Goal: Task Accomplishment & Management: Use online tool/utility

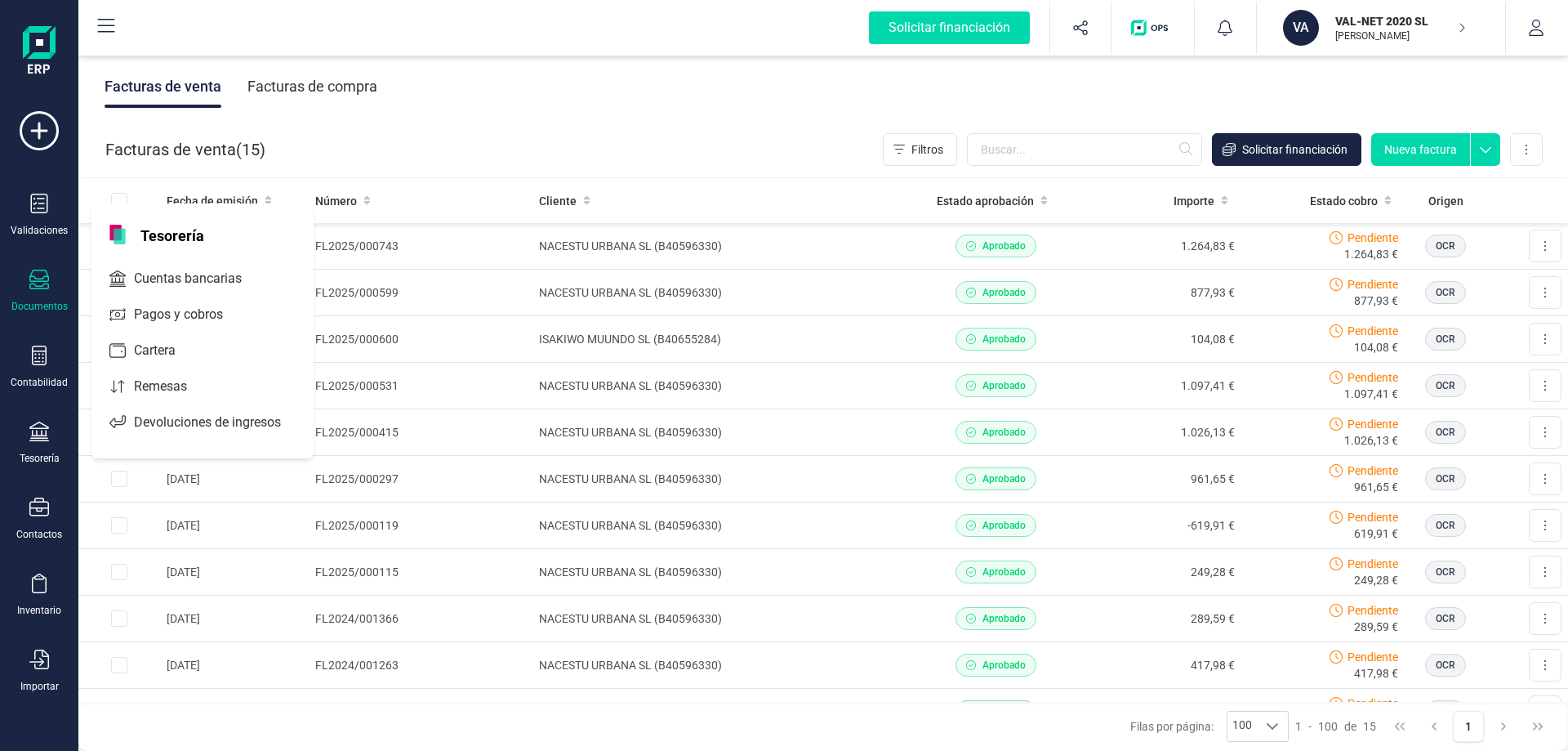
scroll to position [64, 0]
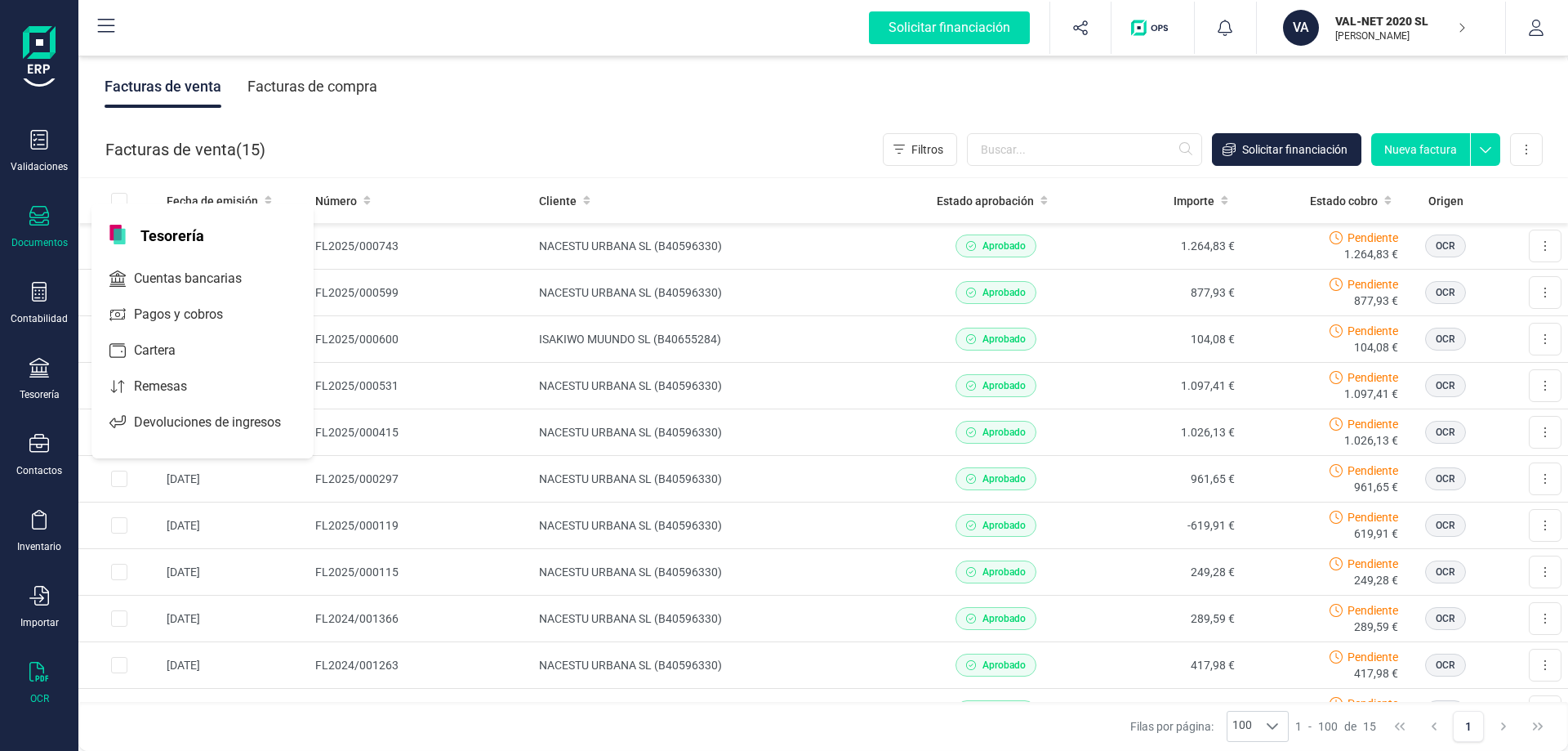
click at [41, 678] on icon at bounding box center [39, 672] width 19 height 20
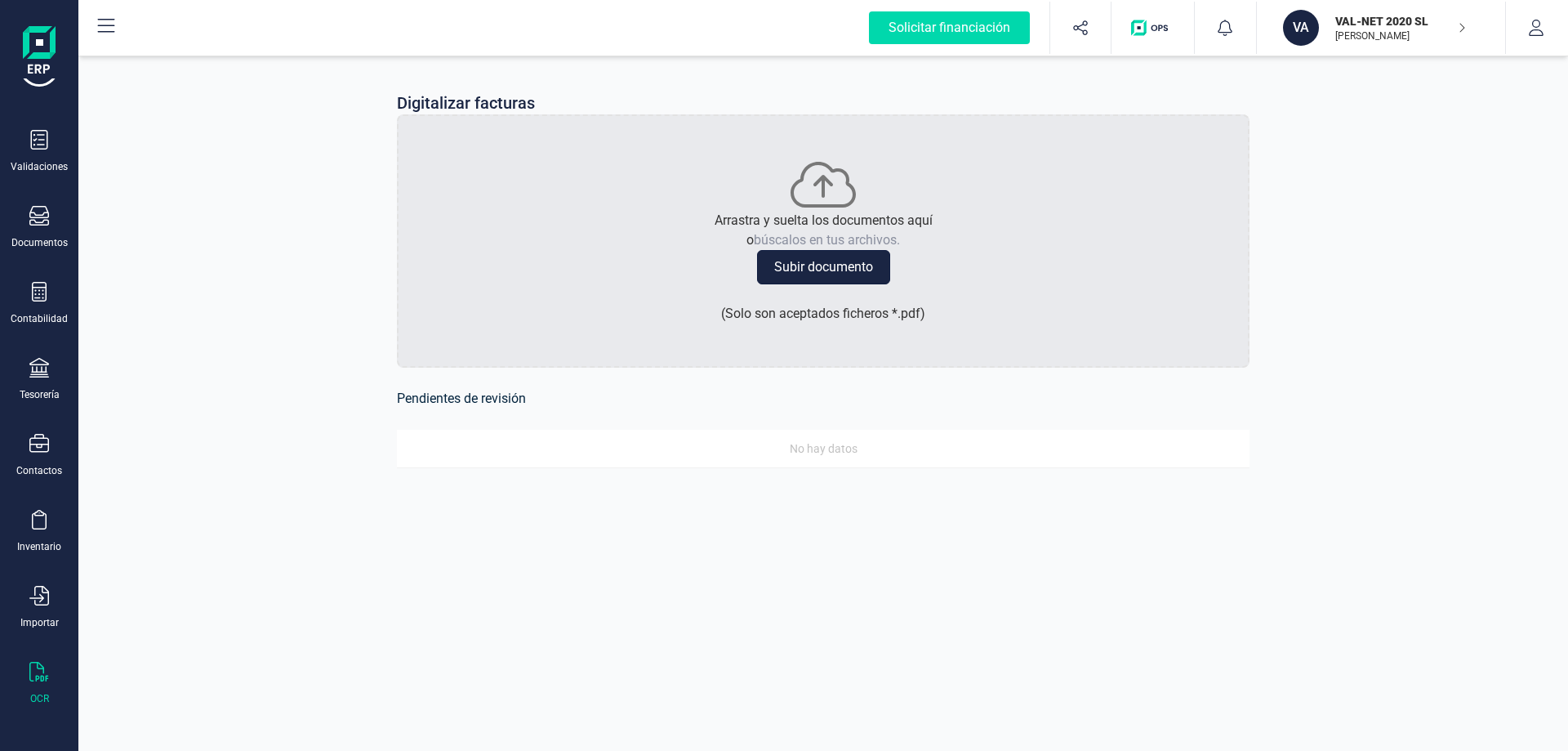
click at [816, 269] on button "Subir documento" at bounding box center [824, 267] width 133 height 34
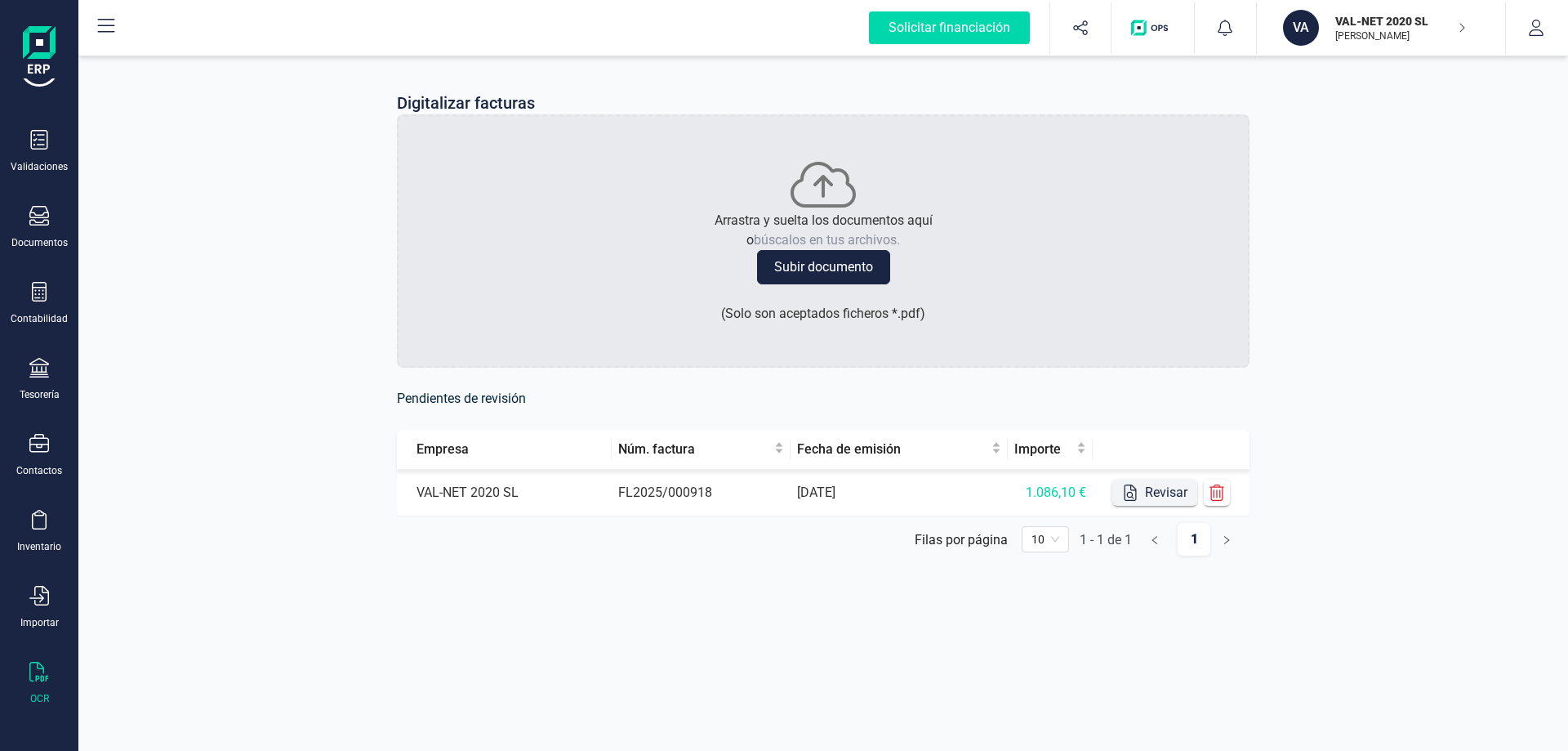
click at [1141, 492] on button "Revisar" at bounding box center [1155, 492] width 85 height 26
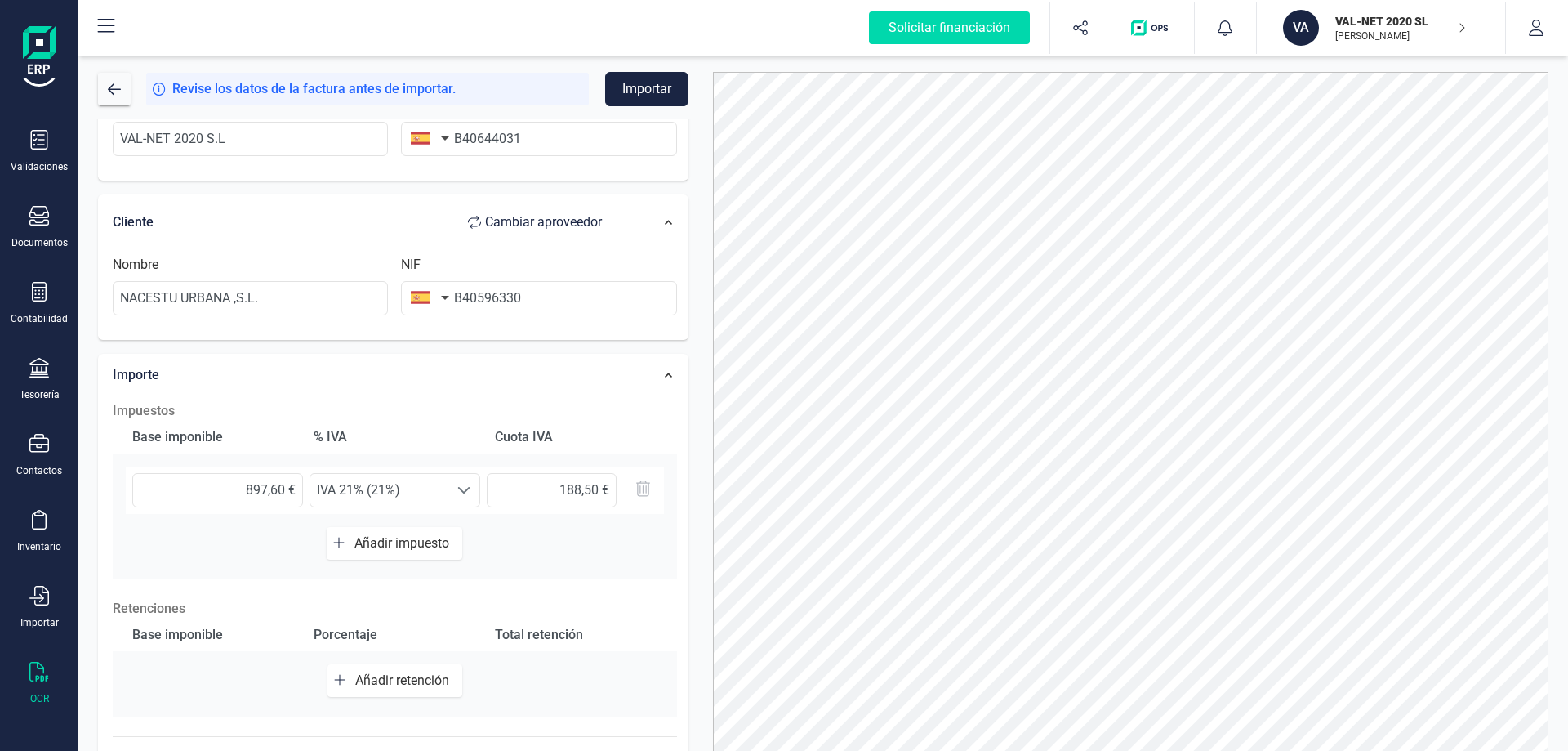
scroll to position [245, 0]
click at [635, 83] on button "Importar" at bounding box center [646, 89] width 83 height 34
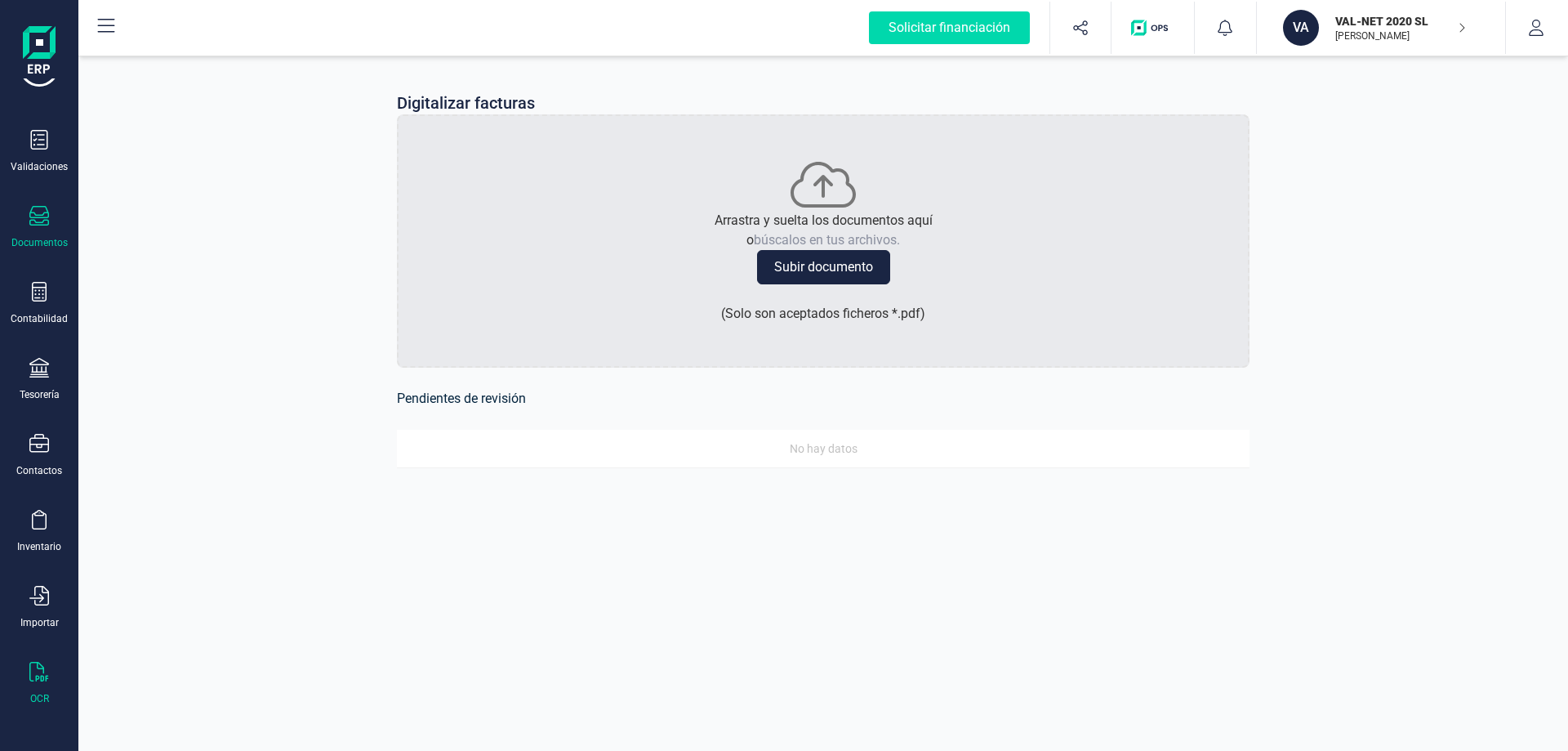
click at [32, 226] on div at bounding box center [40, 217] width 20 height 23
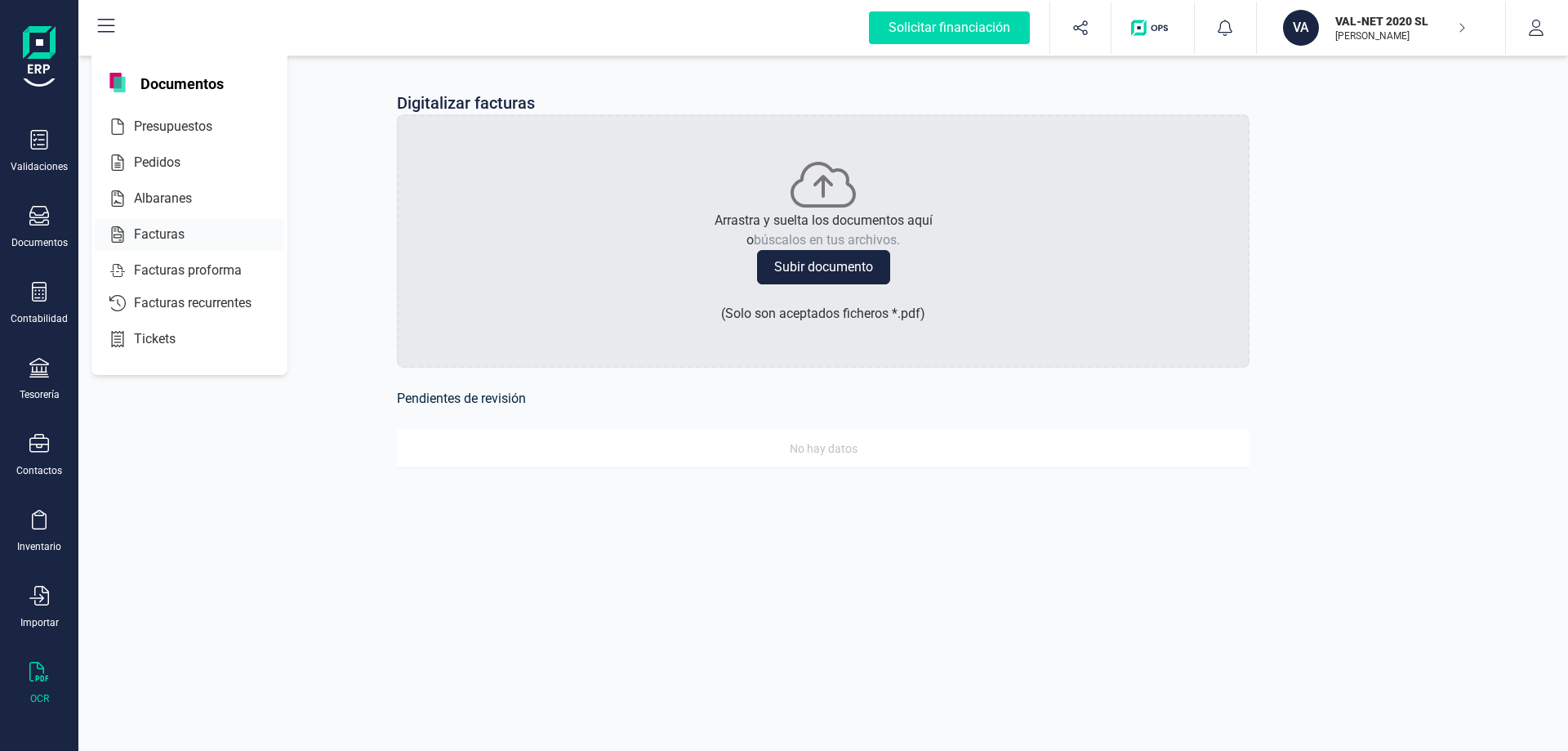
click at [185, 232] on div at bounding box center [199, 234] width 30 height 20
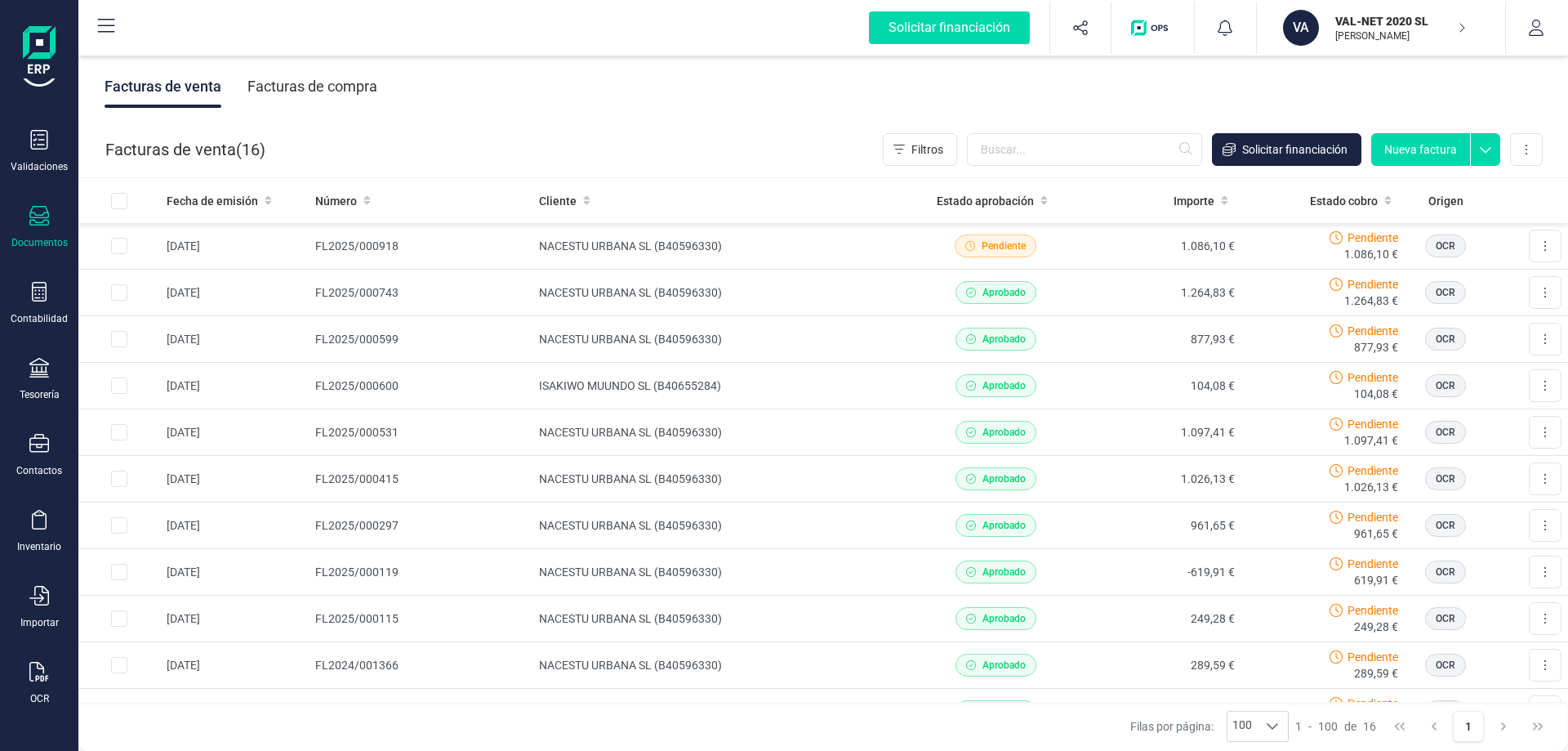
click at [1460, 29] on icon "button" at bounding box center [1462, 28] width 8 height 13
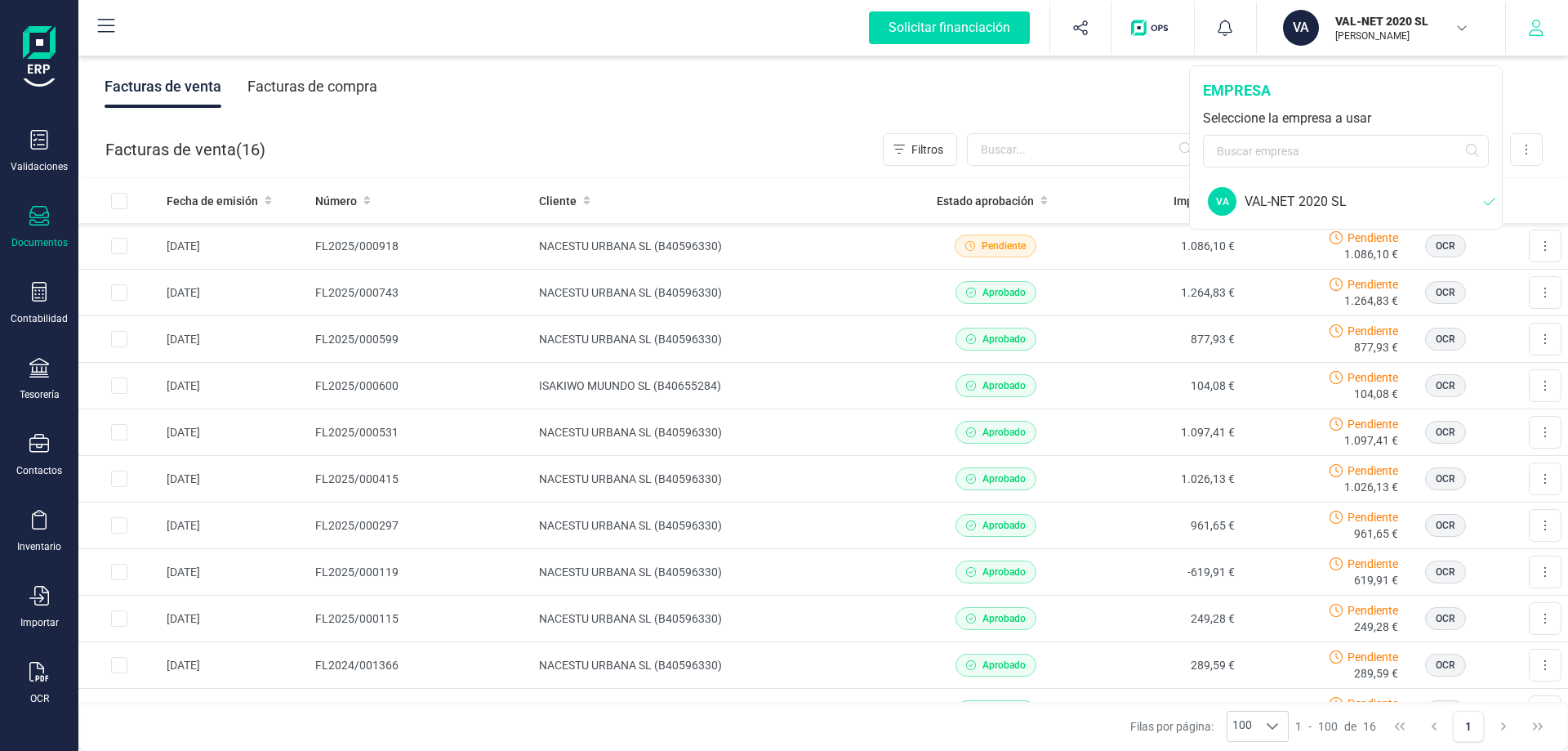
click at [1528, 23] on icon "button" at bounding box center [1536, 28] width 16 height 16
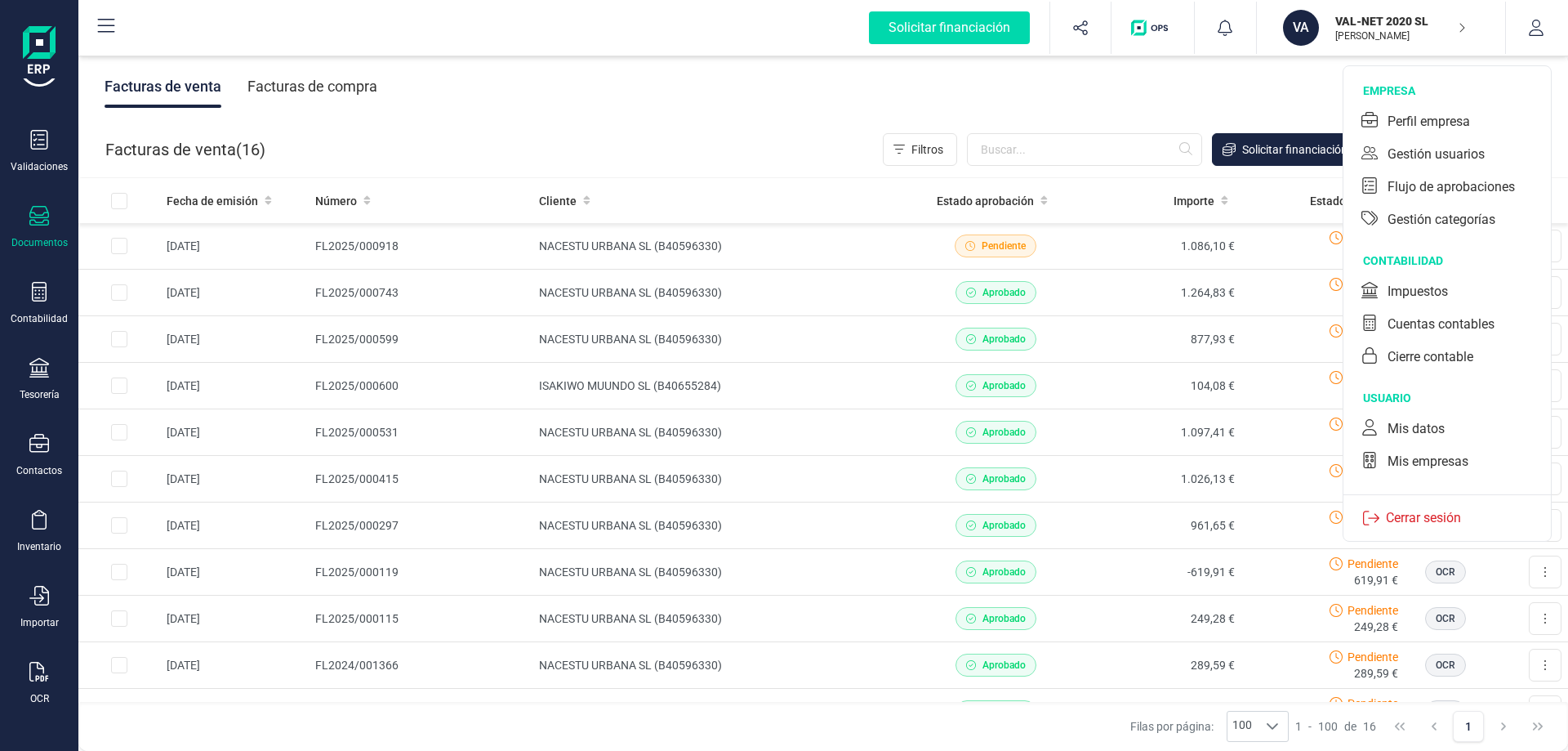
click at [1450, 10] on div "VAL-NET 2020 SL [PERSON_NAME]" at bounding box center [1392, 28] width 126 height 36
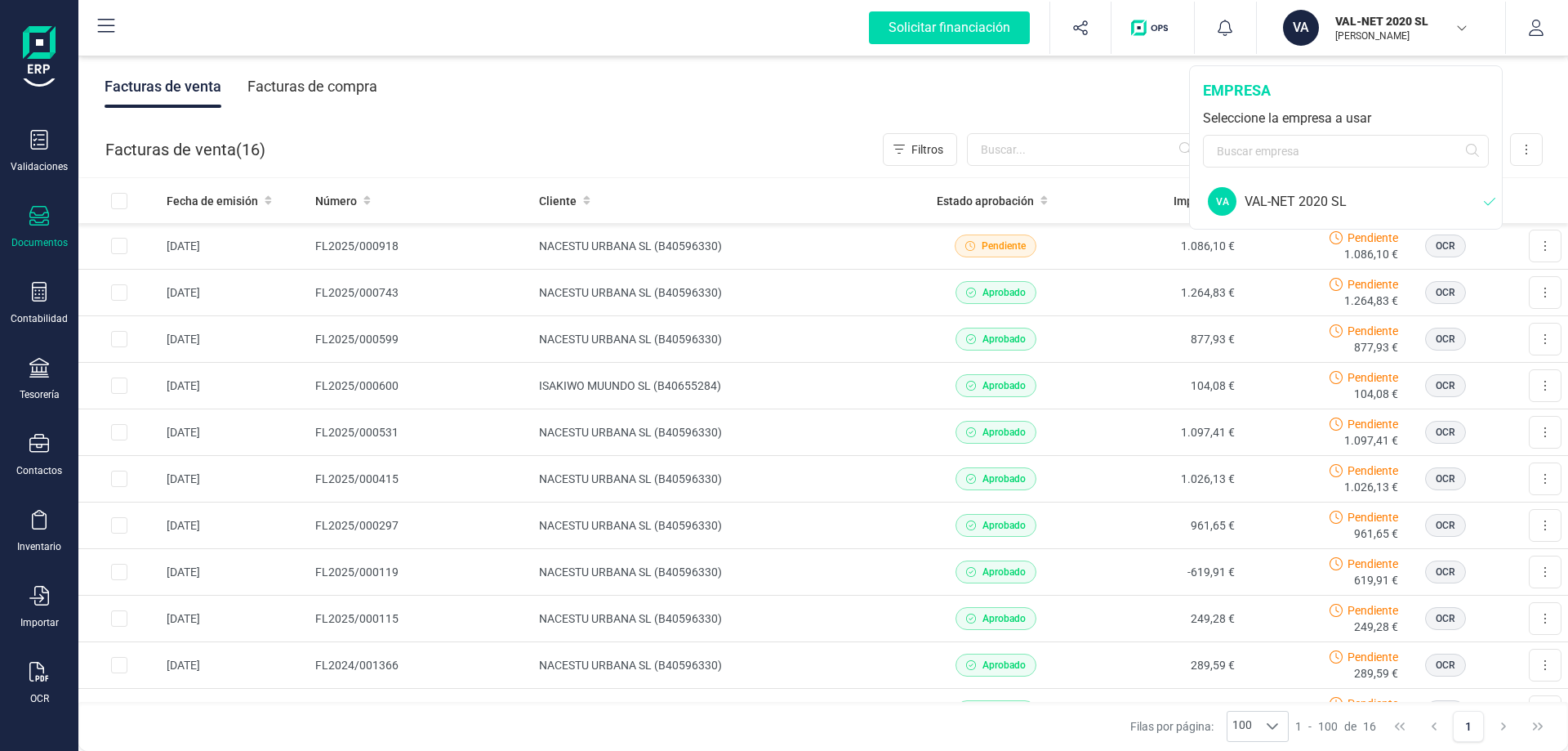
click at [1301, 26] on div "VA" at bounding box center [1301, 28] width 36 height 36
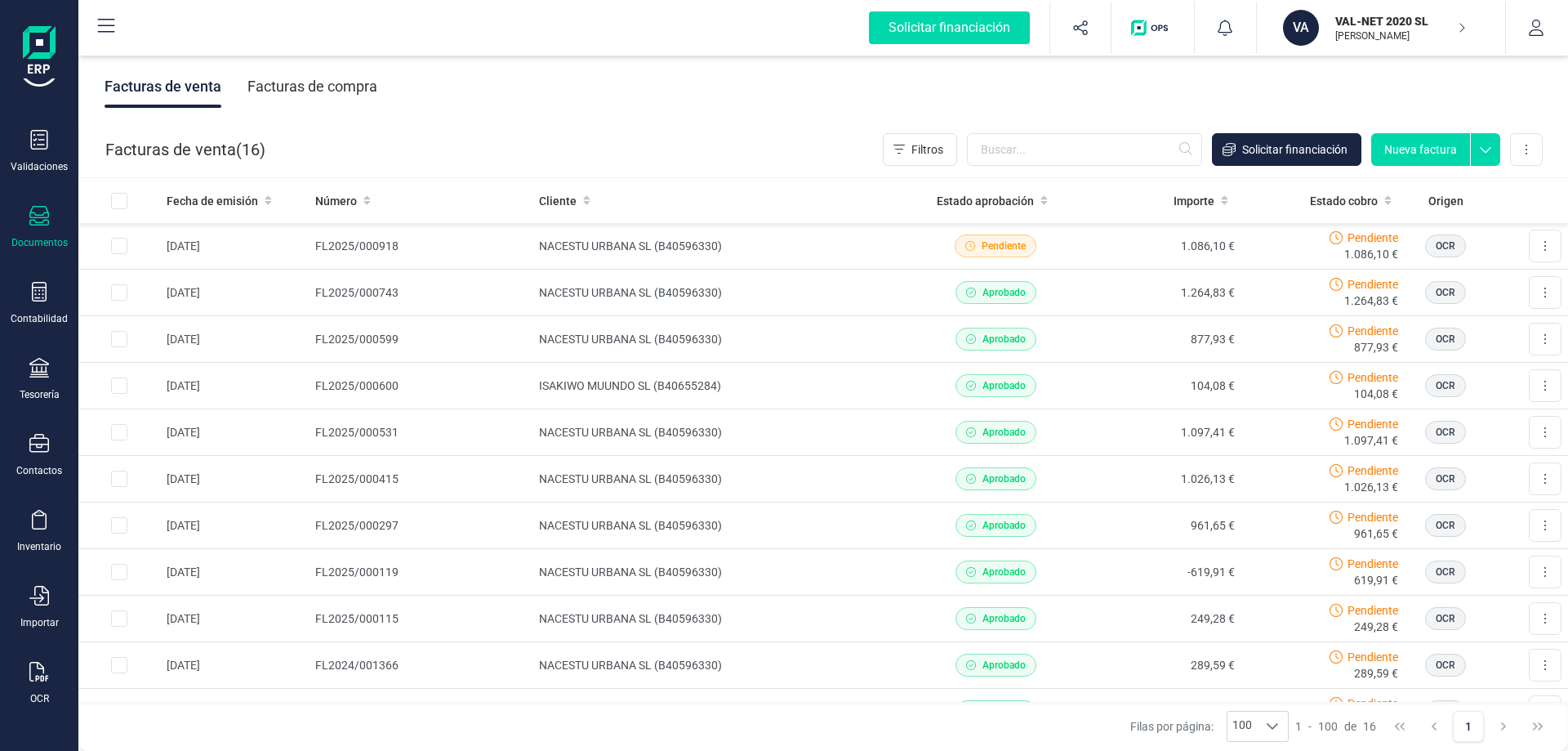
click at [1468, 27] on div "VA VAL-NET 2020 SL [PERSON_NAME]" at bounding box center [1374, 28] width 196 height 36
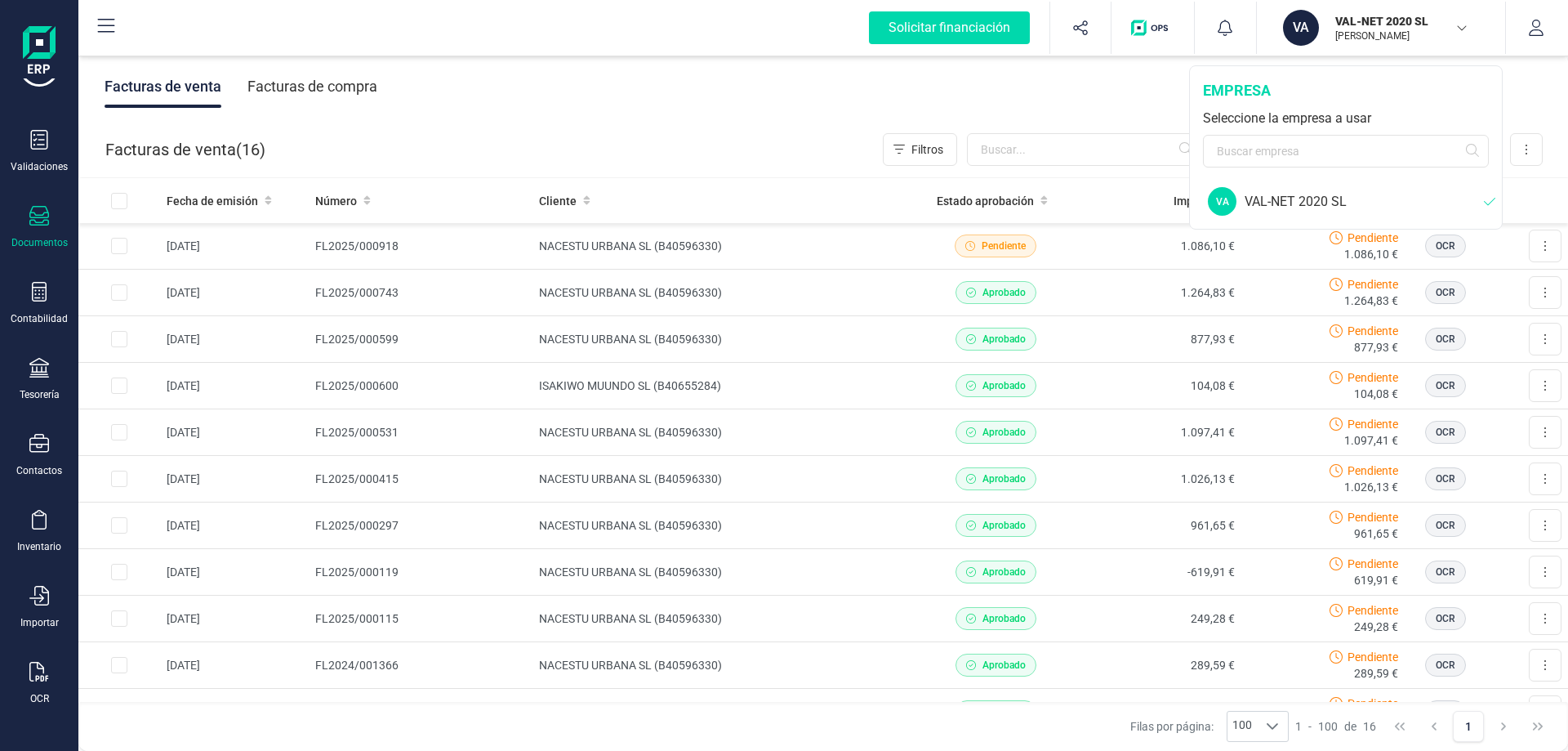
click at [1463, 30] on icon "button" at bounding box center [1462, 27] width 13 height 8
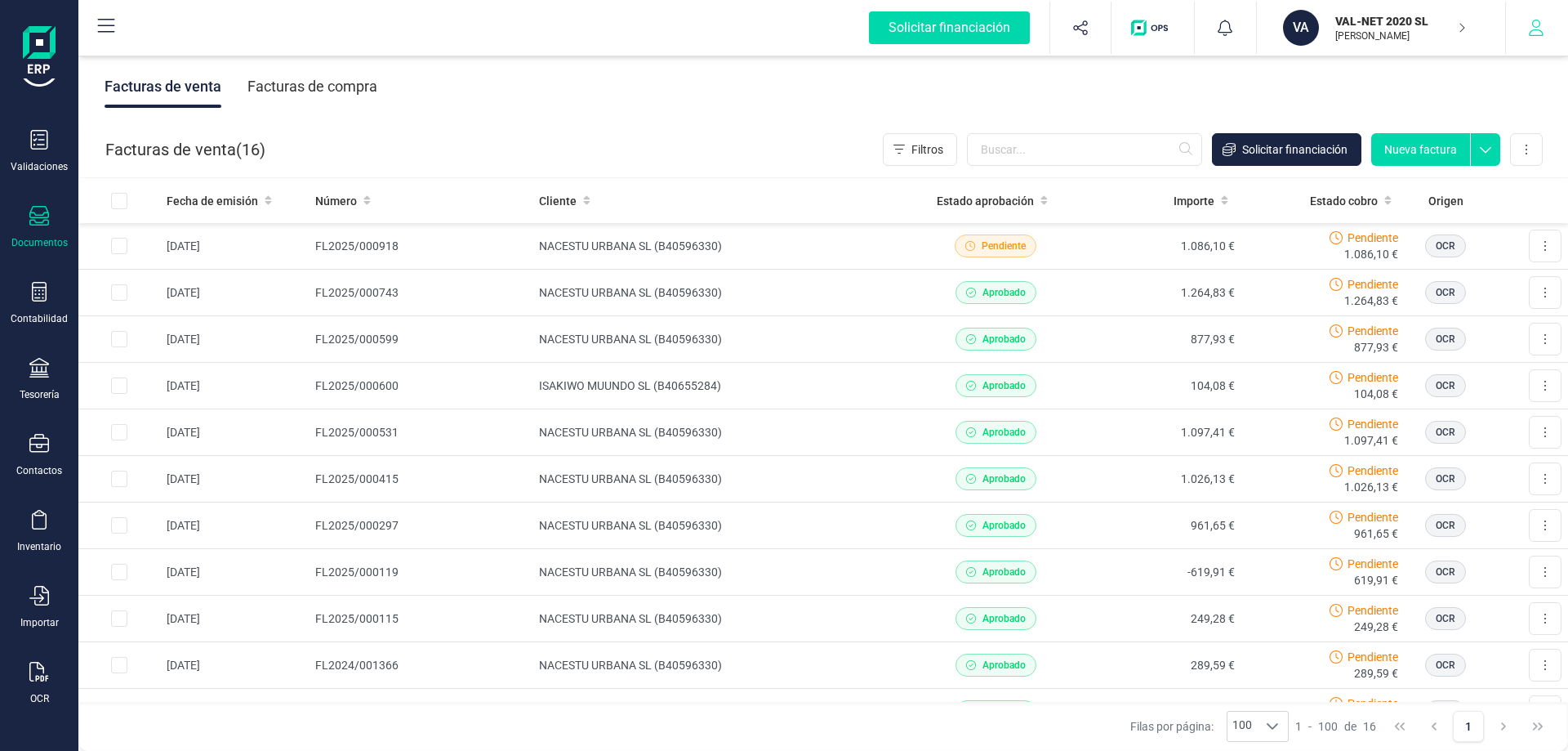
click at [1535, 23] on icon "button" at bounding box center [1536, 28] width 16 height 16
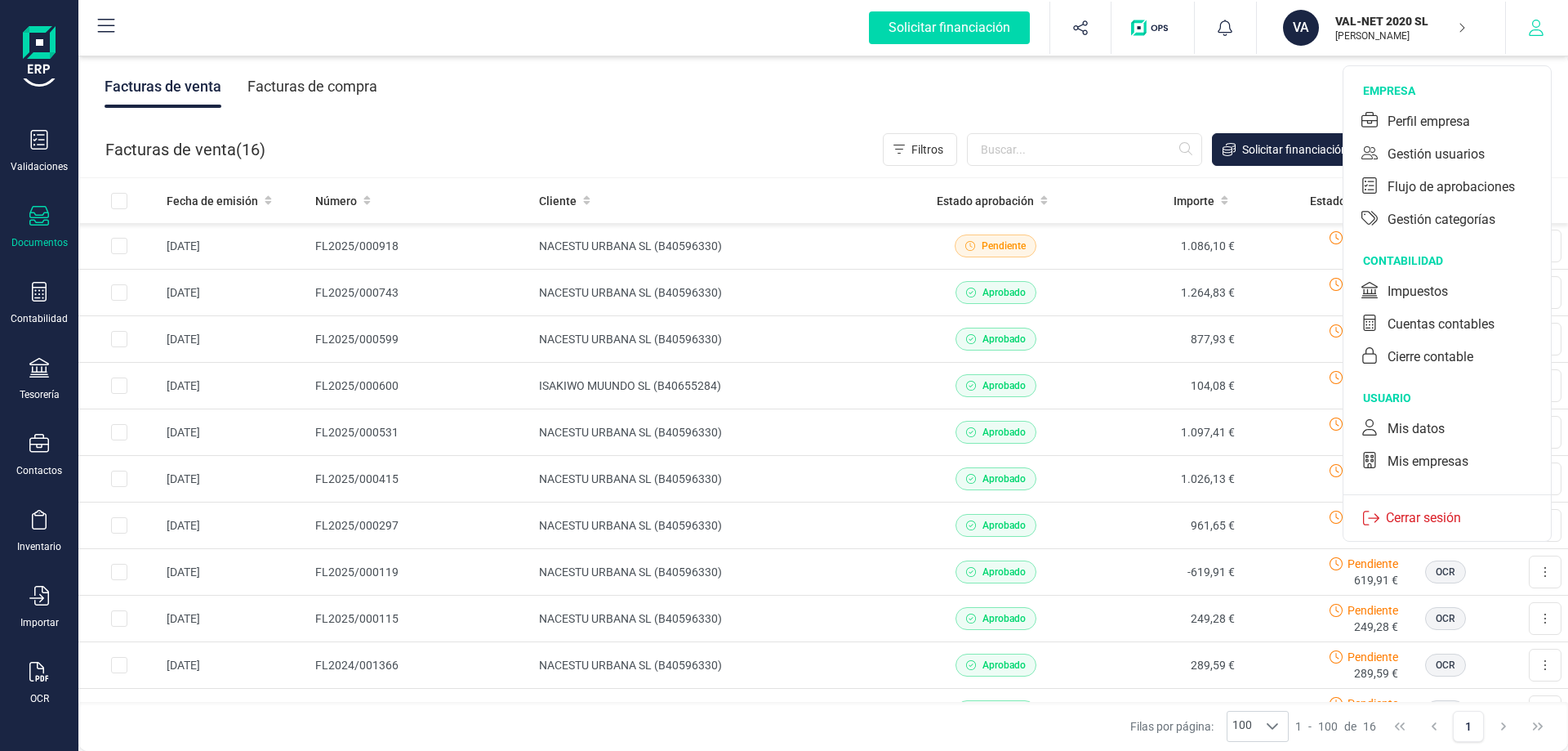
click at [1535, 23] on icon "button" at bounding box center [1536, 28] width 16 height 16
